Goal: Task Accomplishment & Management: Use online tool/utility

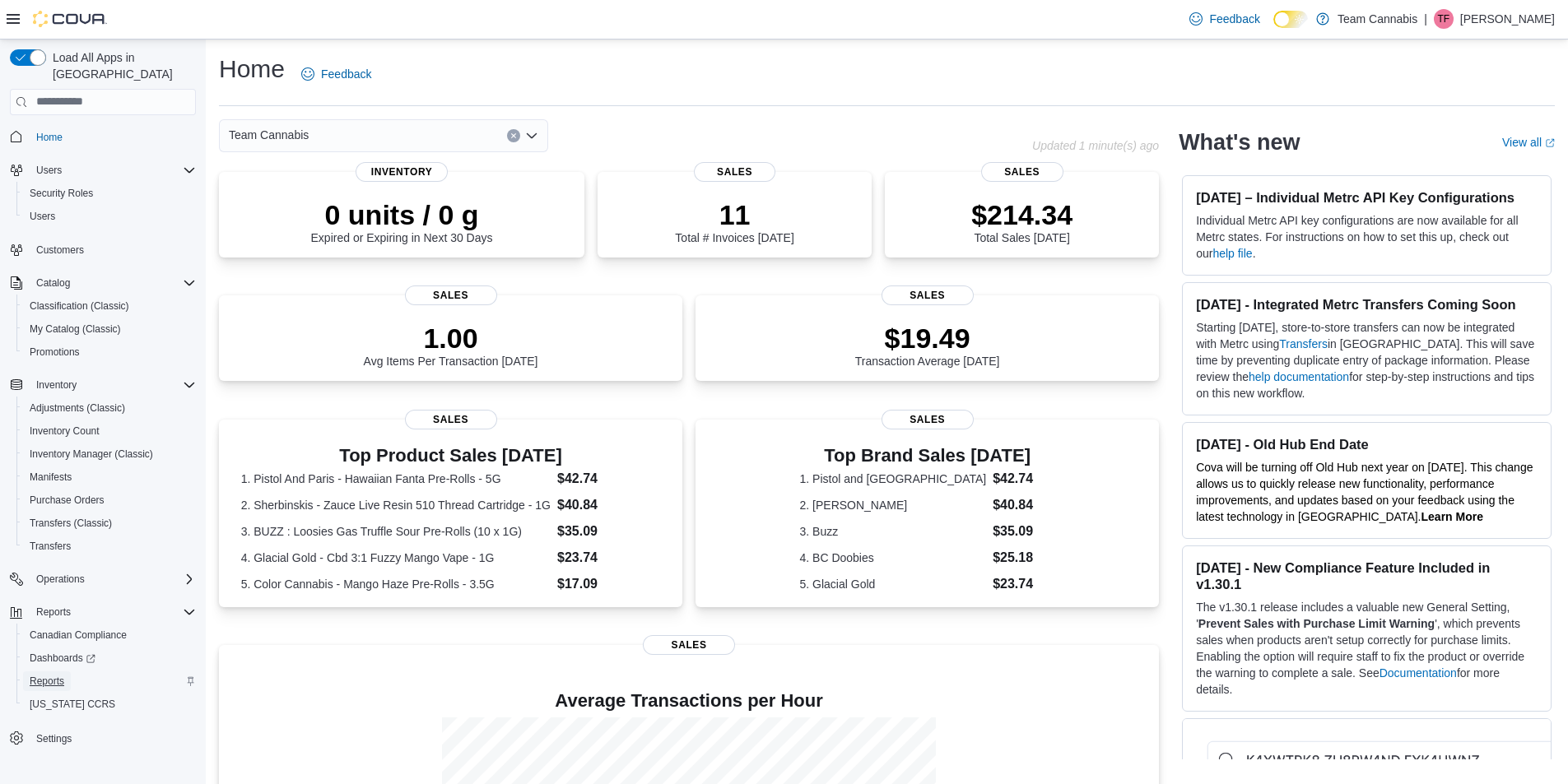
click at [60, 675] on span "Reports" at bounding box center [47, 681] width 34 height 13
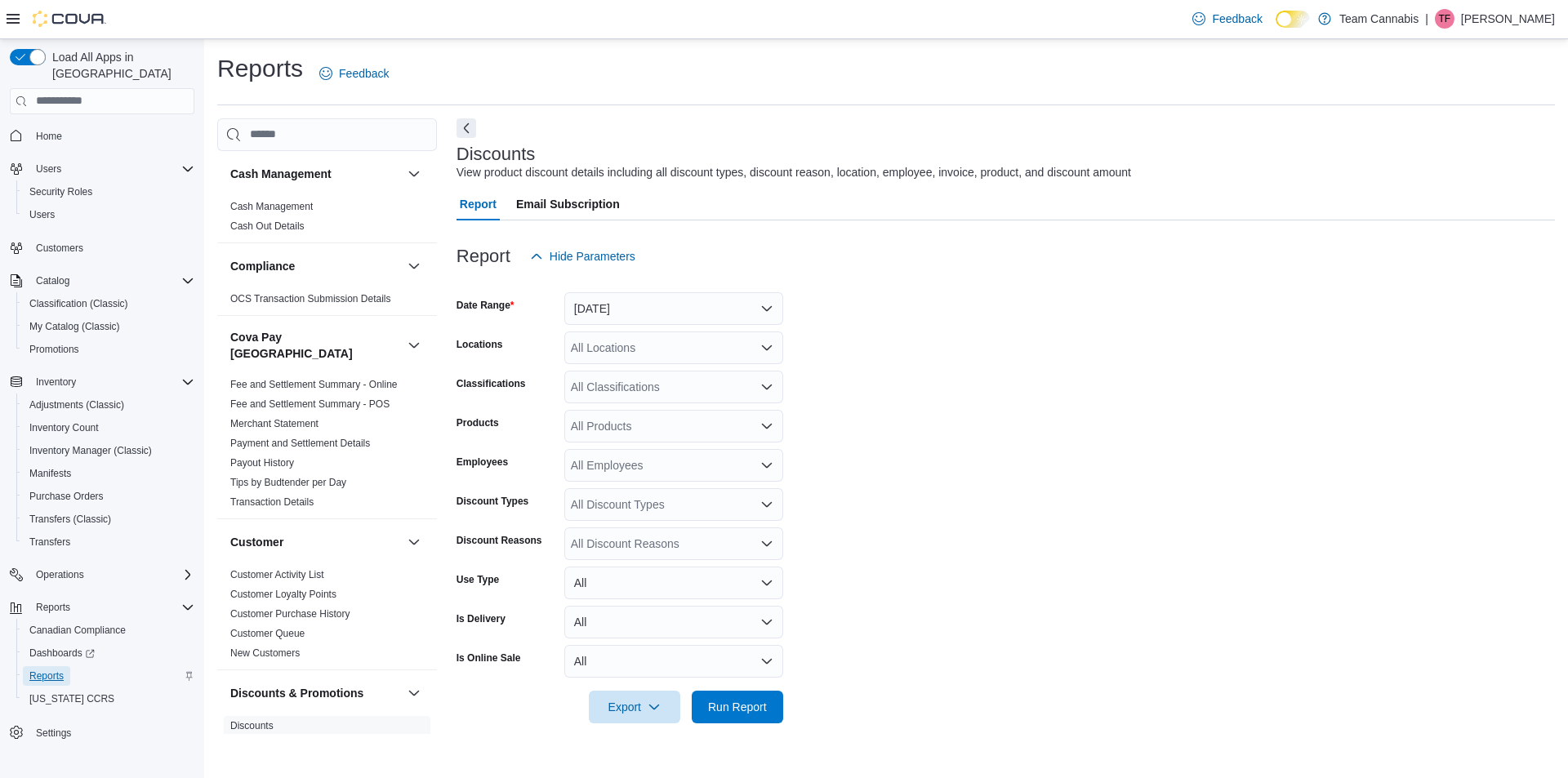
click at [60, 670] on span "Reports" at bounding box center [47, 676] width 34 height 13
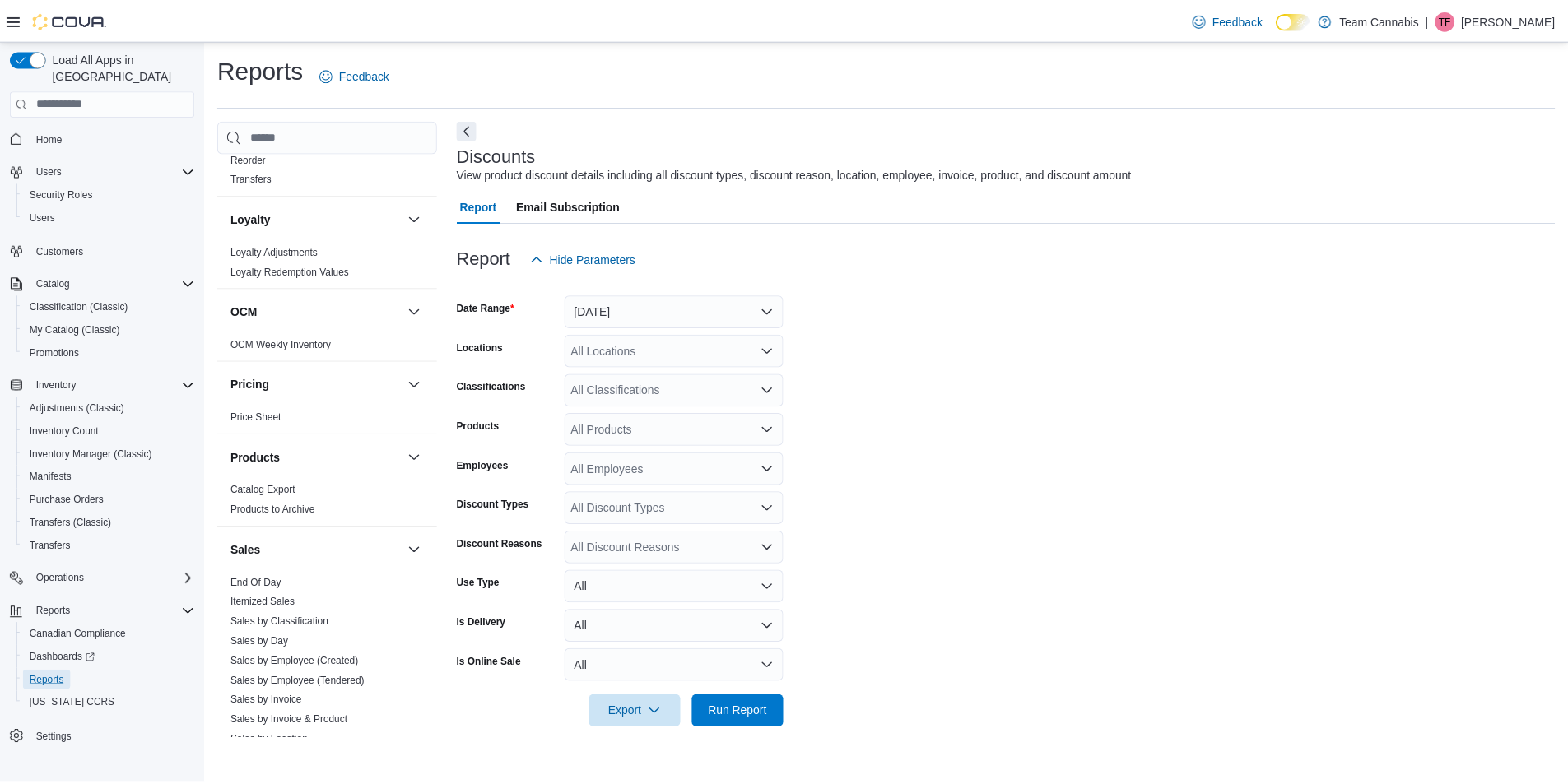
scroll to position [1152, 0]
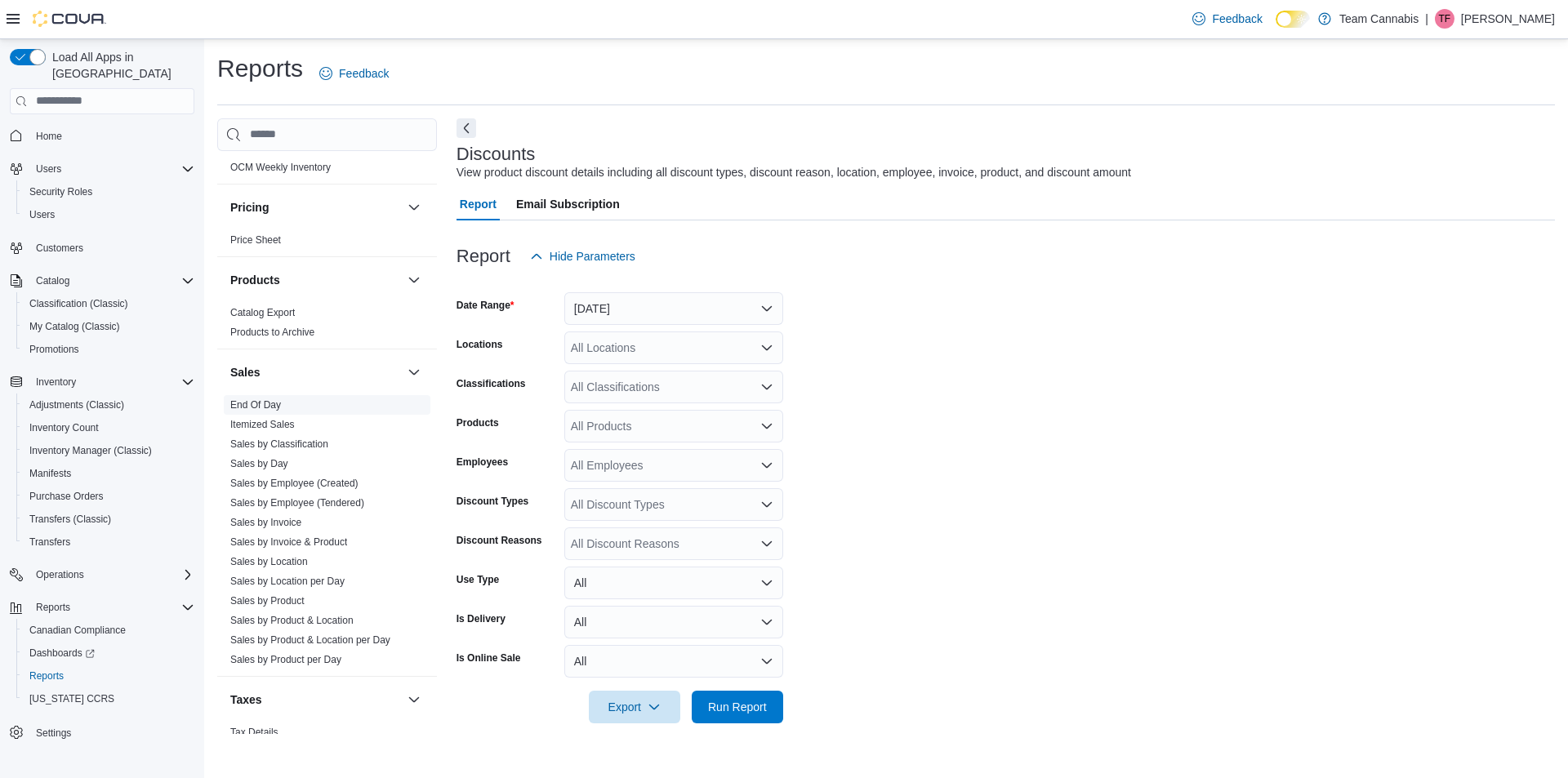
click at [259, 400] on link "End Of Day" at bounding box center [256, 405] width 51 height 11
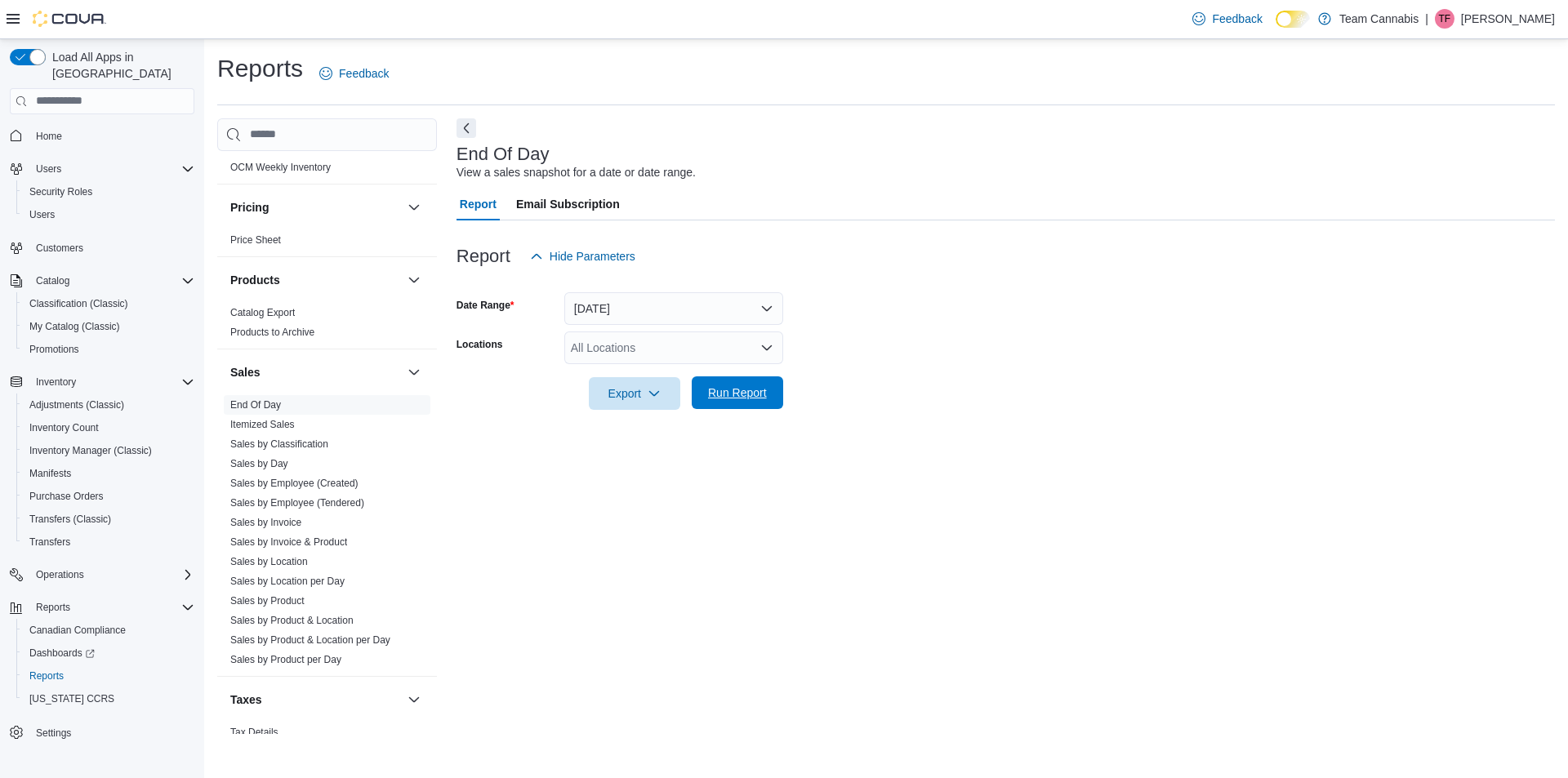
click at [749, 389] on span "Run Report" at bounding box center [737, 392] width 59 height 16
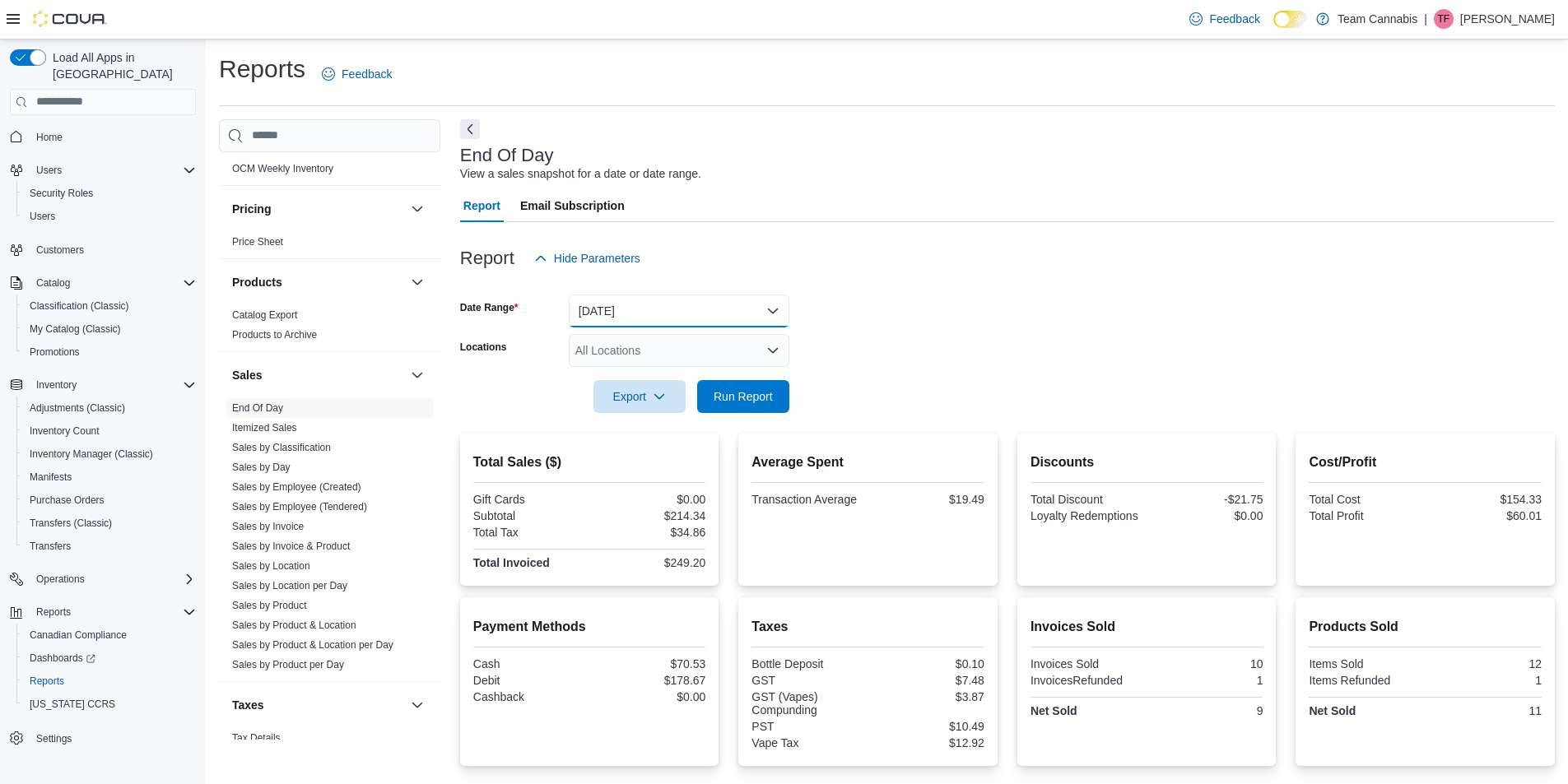
click at [630, 309] on button "[DATE]" at bounding box center [679, 311] width 220 height 33
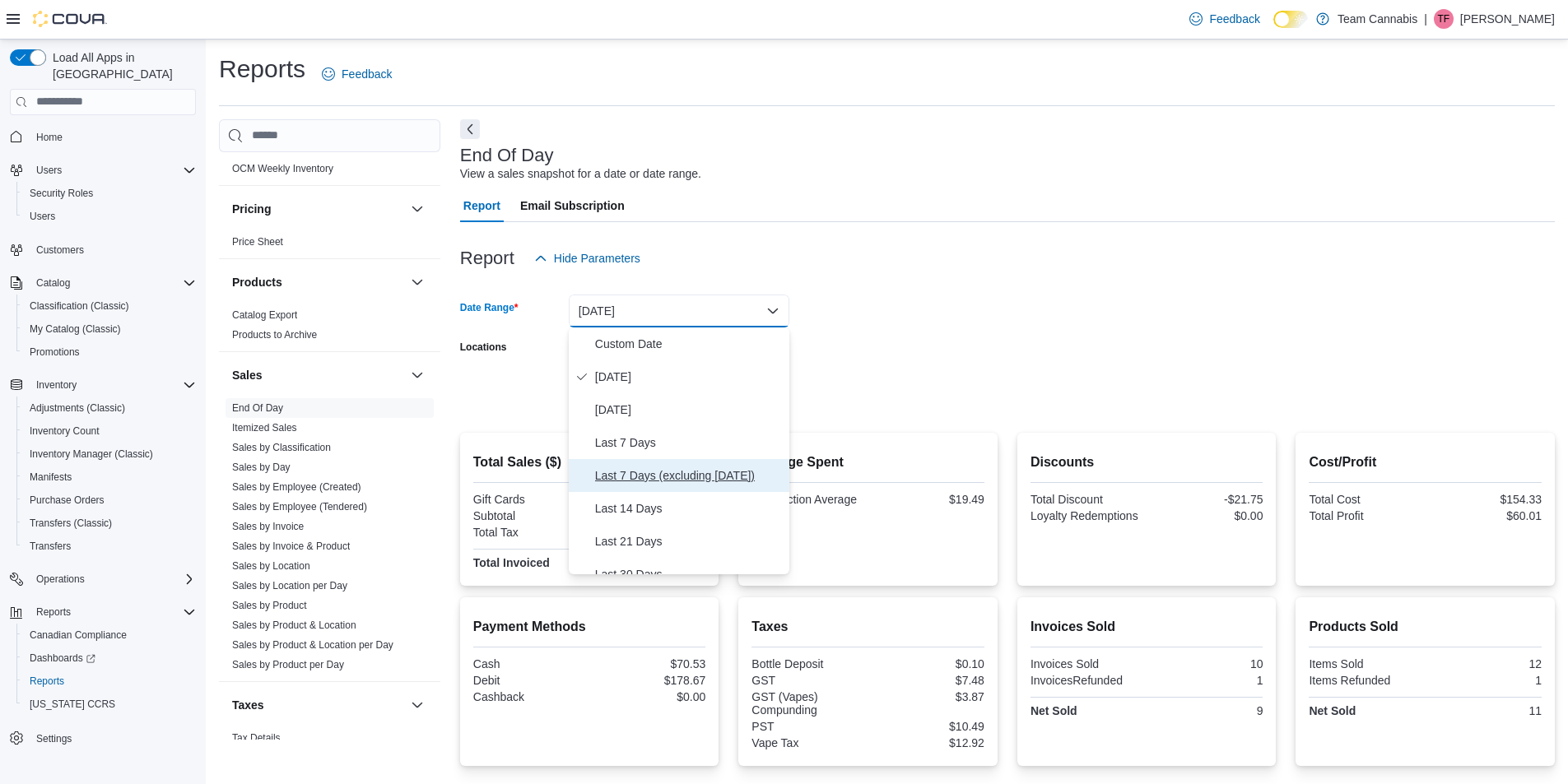
click at [639, 477] on span "Last 7 Days (excluding [DATE])" at bounding box center [689, 476] width 188 height 20
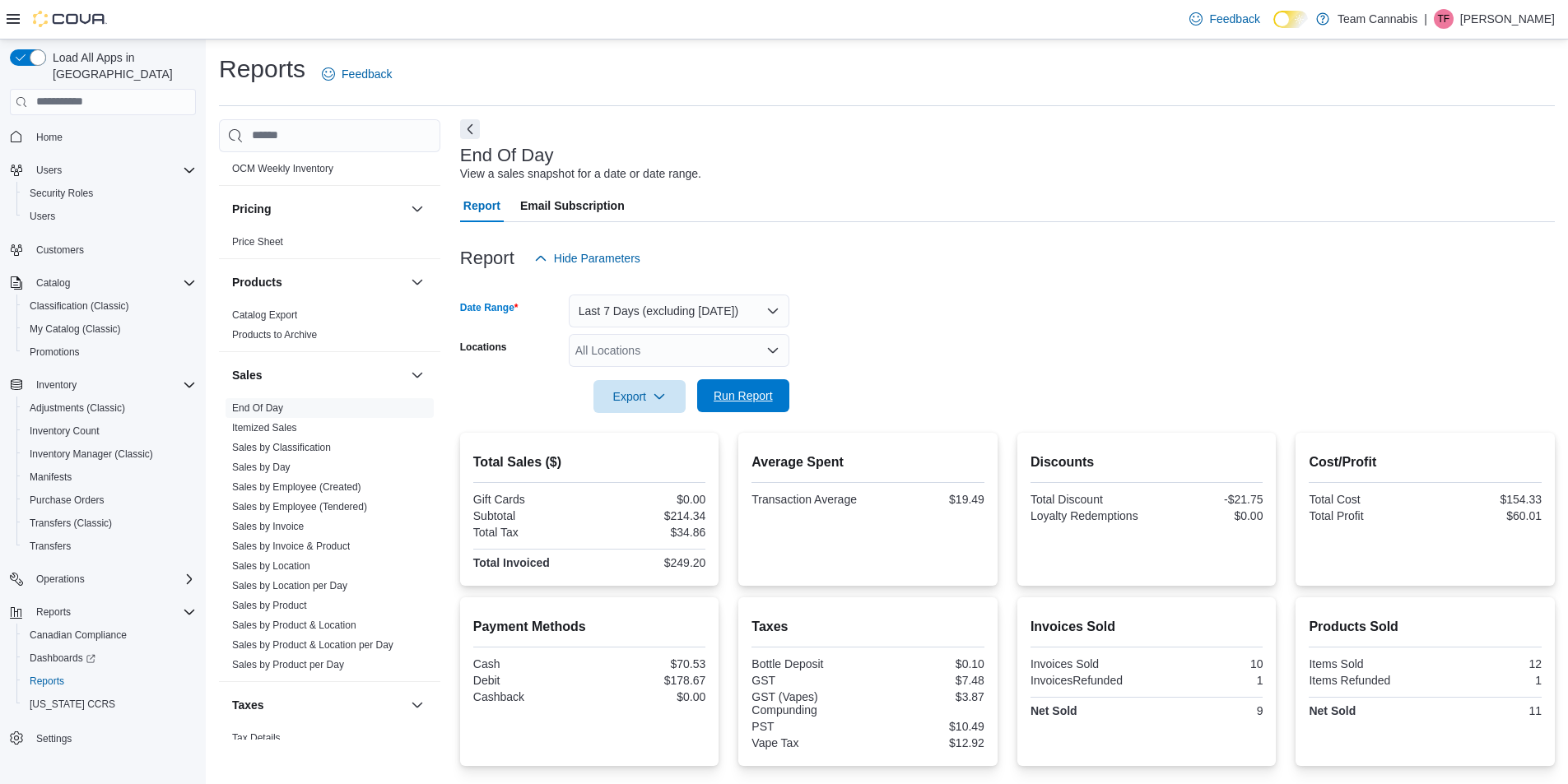
click at [735, 404] on span "Run Report" at bounding box center [743, 395] width 59 height 16
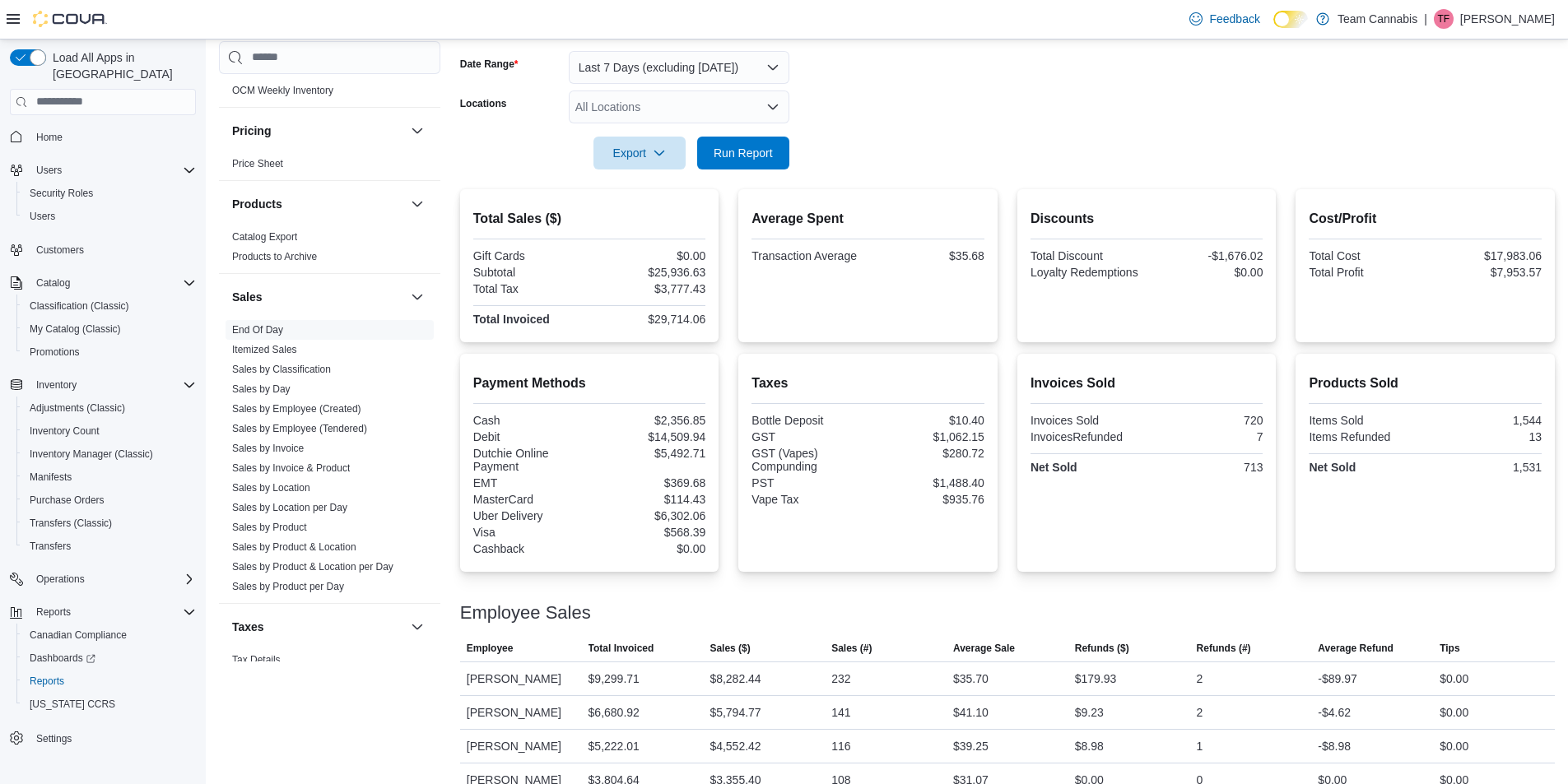
scroll to position [247, 0]
